Goal: Task Accomplishment & Management: Manage account settings

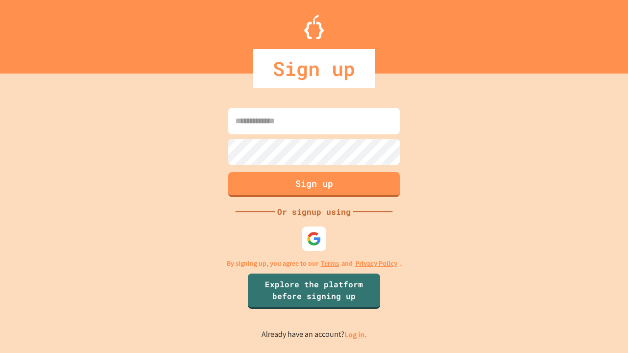
click at [356, 334] on link "Log in." at bounding box center [355, 335] width 23 height 10
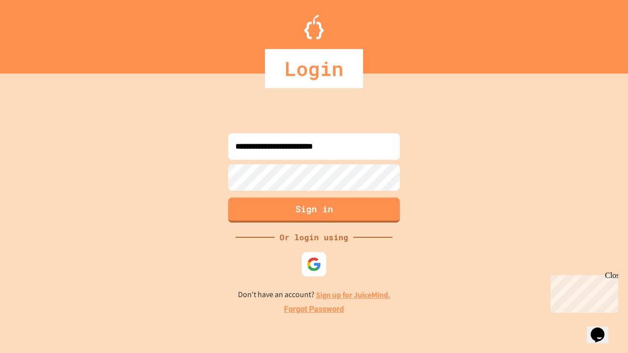
type input "**********"
